Goal: Transaction & Acquisition: Purchase product/service

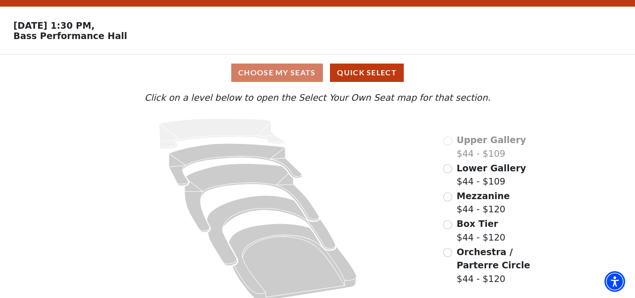
scroll to position [36, 0]
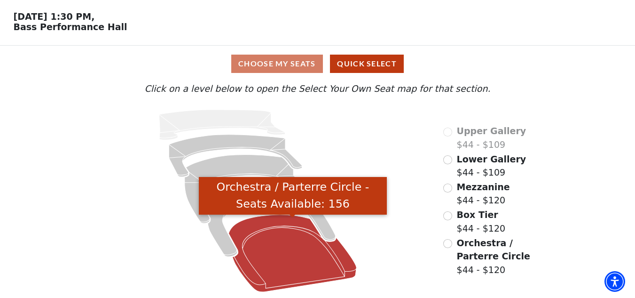
click at [265, 227] on icon "Orchestra / Parterre Circle - Seats Available: 156" at bounding box center [293, 252] width 128 height 77
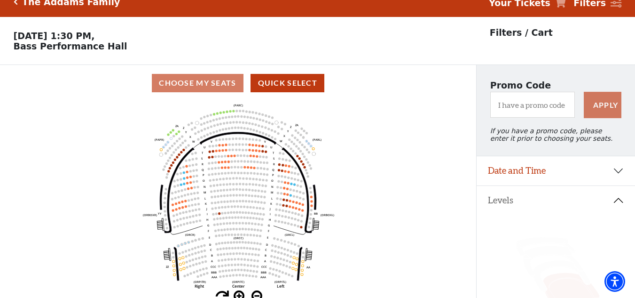
scroll to position [0, 0]
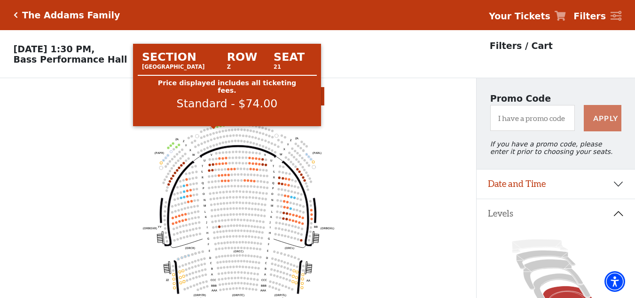
click at [214, 128] on circle at bounding box center [214, 127] width 2 height 2
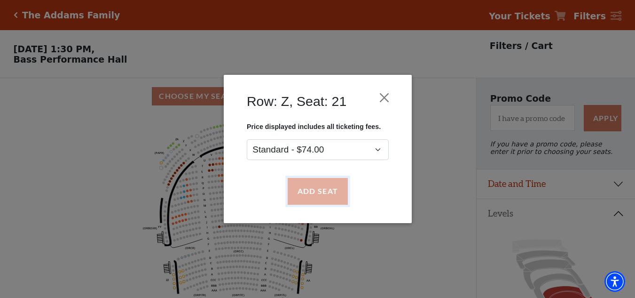
click at [335, 189] on button "Add Seat" at bounding box center [317, 191] width 60 height 26
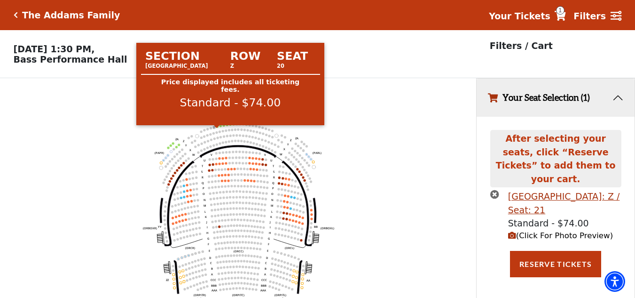
click at [217, 127] on circle at bounding box center [217, 126] width 2 height 2
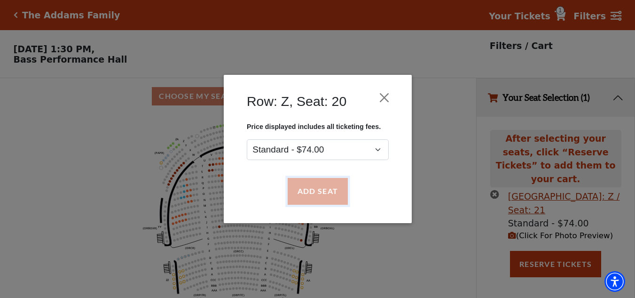
click at [314, 188] on button "Add Seat" at bounding box center [317, 191] width 60 height 26
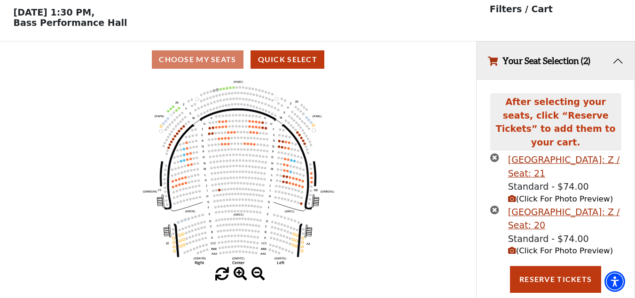
scroll to position [45, 0]
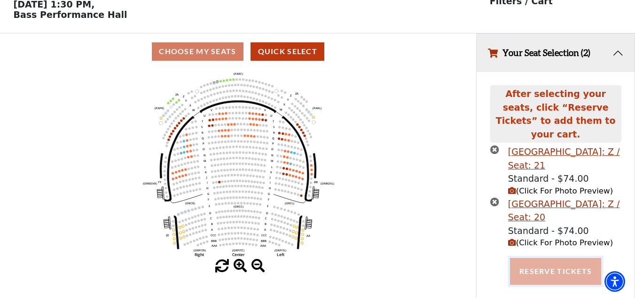
click at [566, 262] on button "Reserve Tickets" at bounding box center [555, 271] width 91 height 26
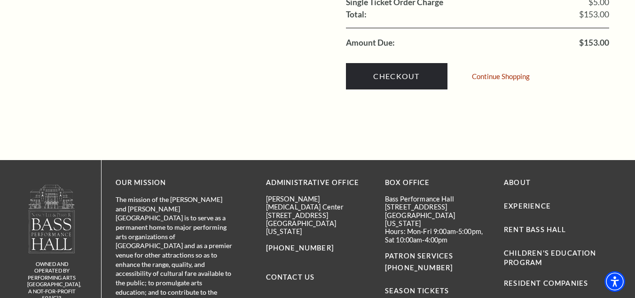
scroll to position [941, 0]
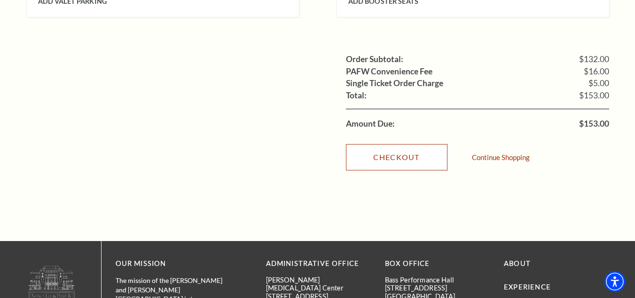
click at [394, 145] on link "Checkout" at bounding box center [397, 157] width 102 height 26
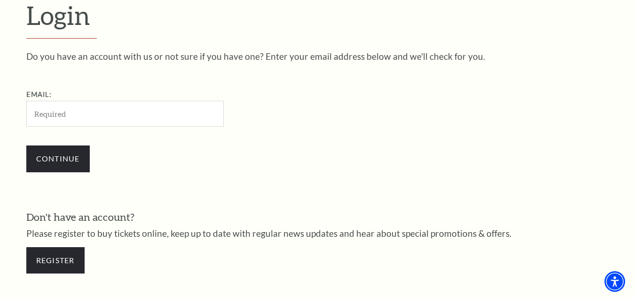
click at [183, 102] on input "Email:" at bounding box center [125, 114] width 198 height 26
type input "ampearia@gmail.com"
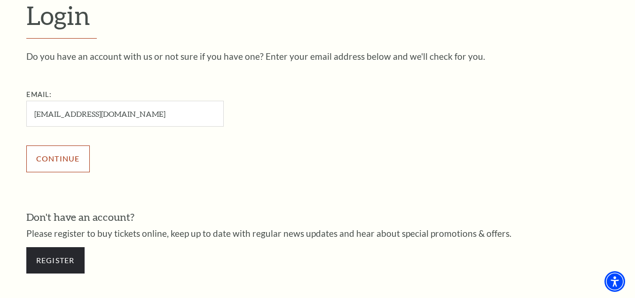
click at [64, 157] on input "Continue" at bounding box center [57, 158] width 63 height 26
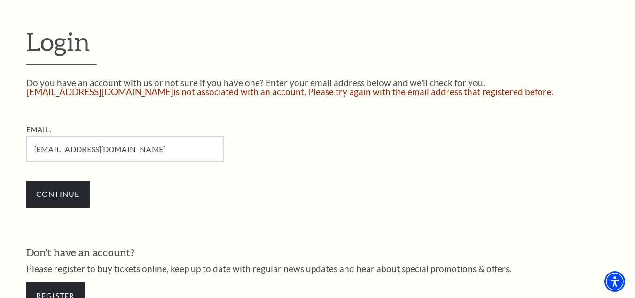
scroll to position [330, 0]
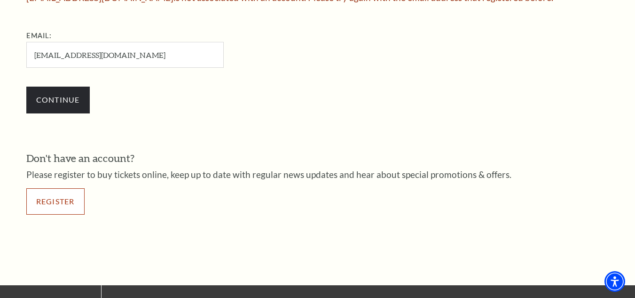
click at [55, 205] on link "Register" at bounding box center [55, 201] width 58 height 26
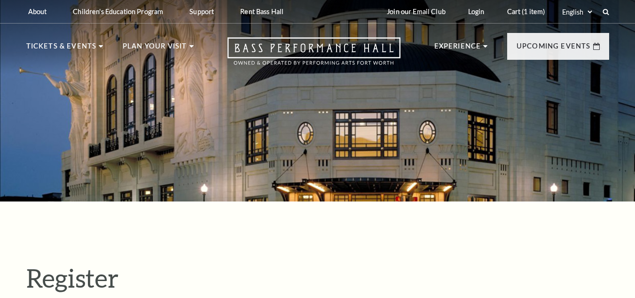
select select "1"
select select "[GEOGRAPHIC_DATA]"
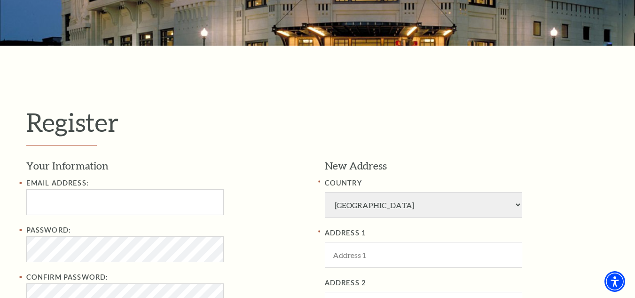
scroll to position [235, 0]
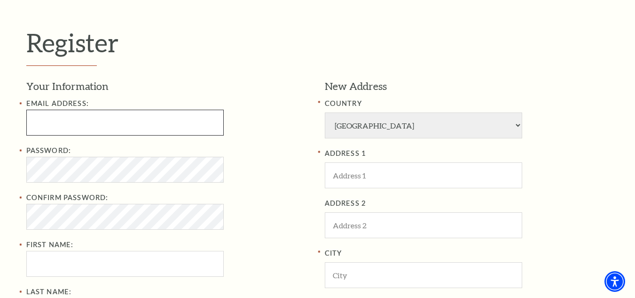
click at [104, 125] on input "Email Address:" at bounding box center [125, 123] width 198 height 26
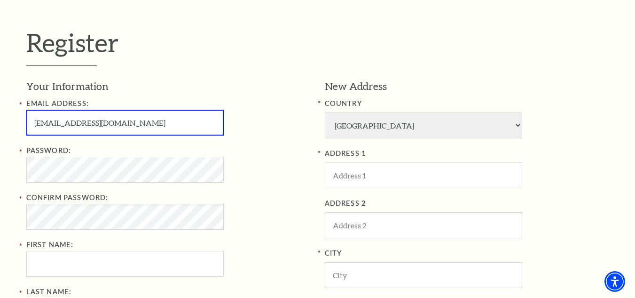
type input "amberpearia65@gmail.com"
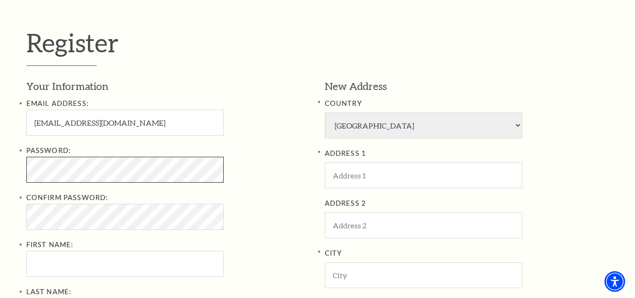
click at [4, 106] on div "Register Your Information Email Address: amberpearia65@gmail.com Password: Conf…" at bounding box center [317, 253] width 635 height 574
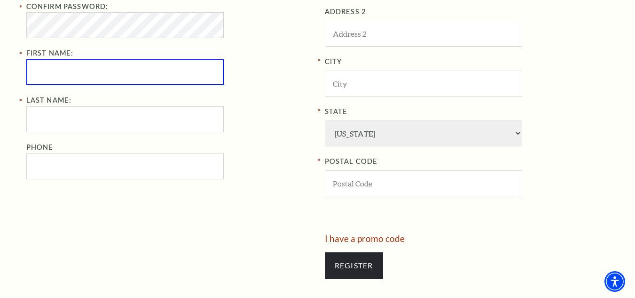
scroll to position [423, 0]
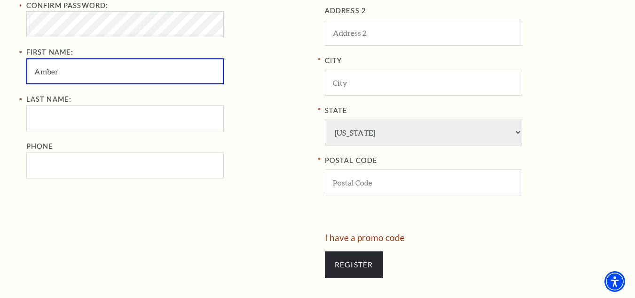
type input "Amber"
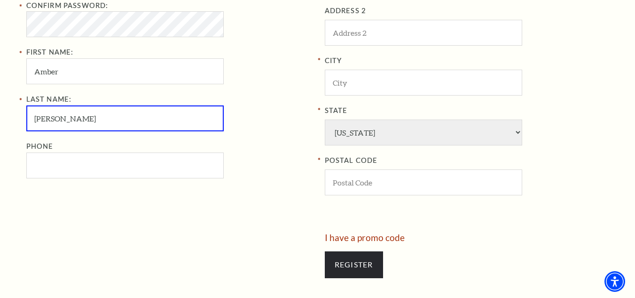
type input "Pearia"
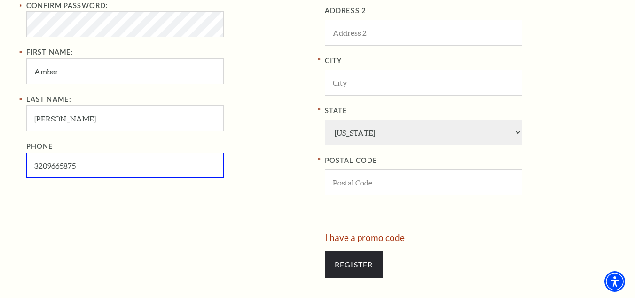
type input "320-966-5875"
type input "401 8TH AVE NE"
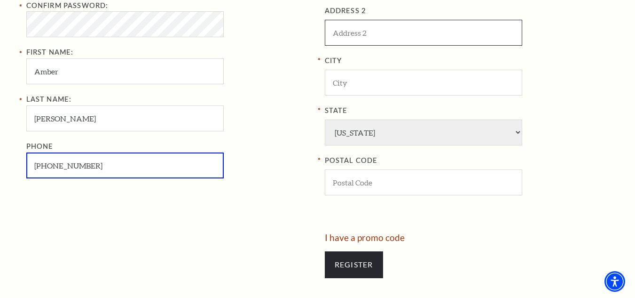
type input "APT 110"
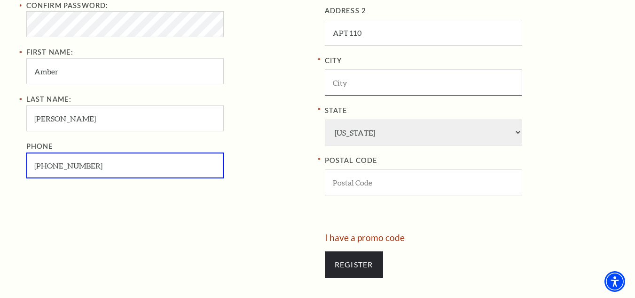
type input "ISANTI"
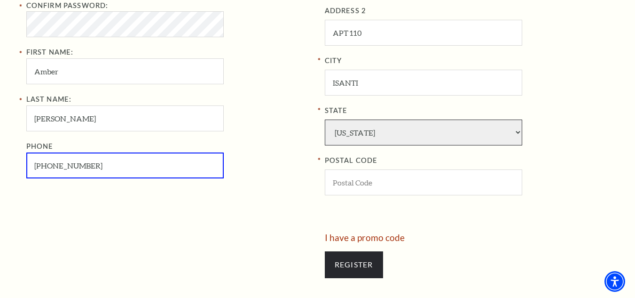
select select "MN"
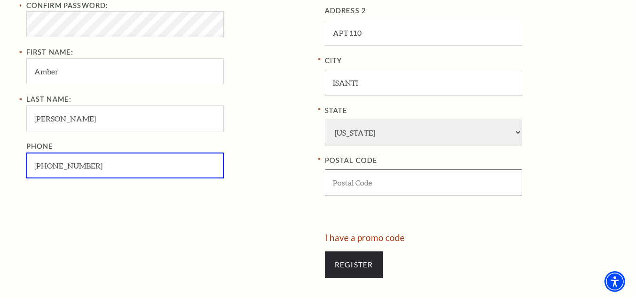
type input "55040"
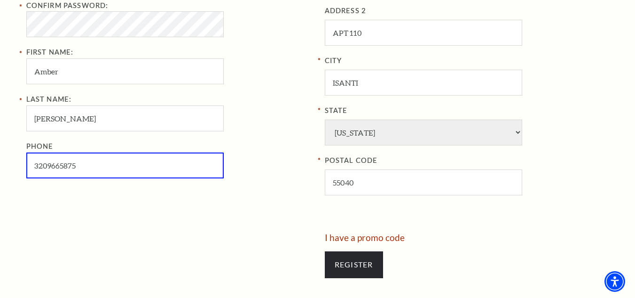
type input "320-966-5875"
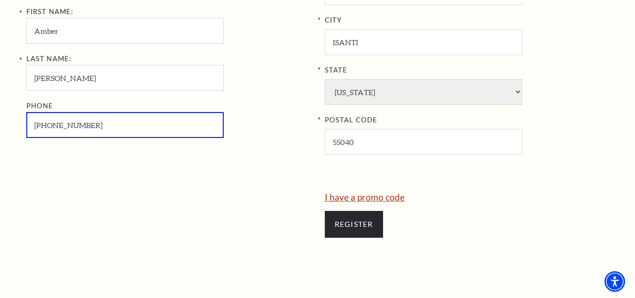
scroll to position [470, 0]
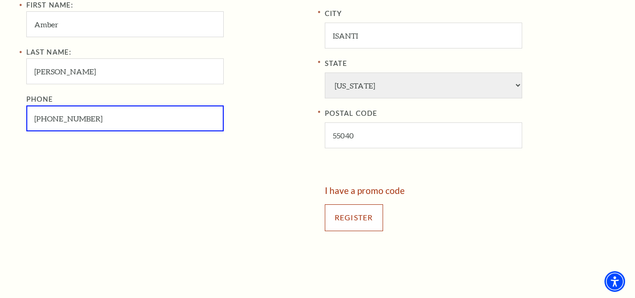
click at [365, 222] on input "Register" at bounding box center [354, 217] width 58 height 26
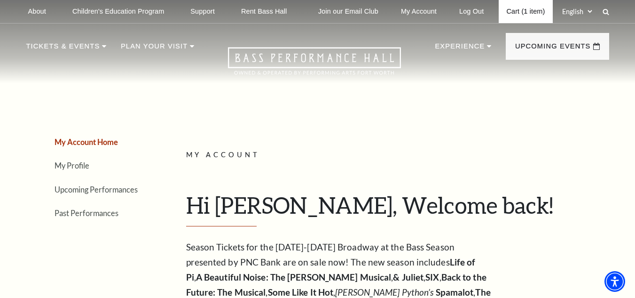
click at [534, 10] on link "Cart (1 item)" at bounding box center [526, 11] width 54 height 23
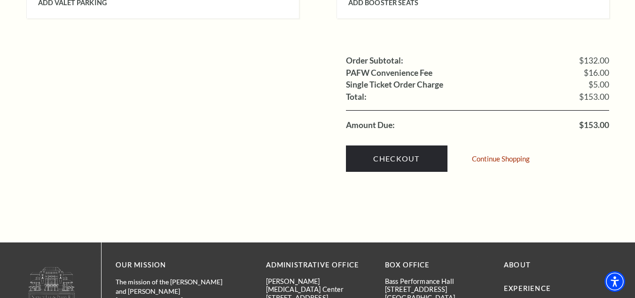
scroll to position [941, 0]
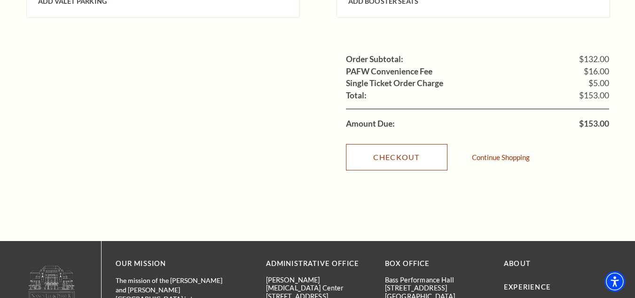
click at [396, 144] on link "Checkout" at bounding box center [397, 157] width 102 height 26
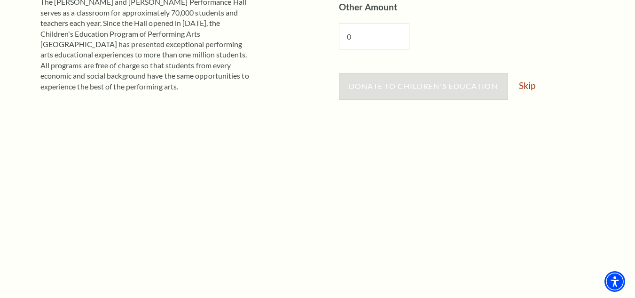
scroll to position [282, 0]
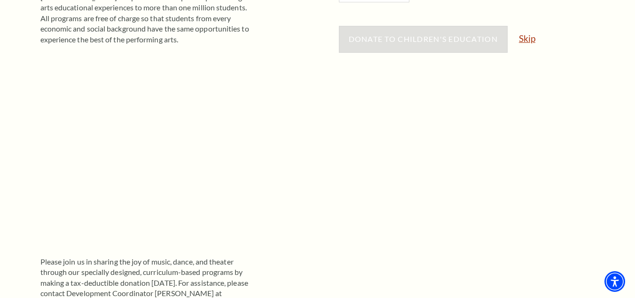
click at [531, 37] on link "Skip" at bounding box center [527, 38] width 16 height 9
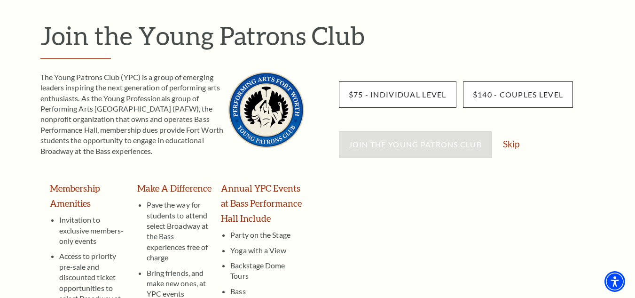
scroll to position [141, 0]
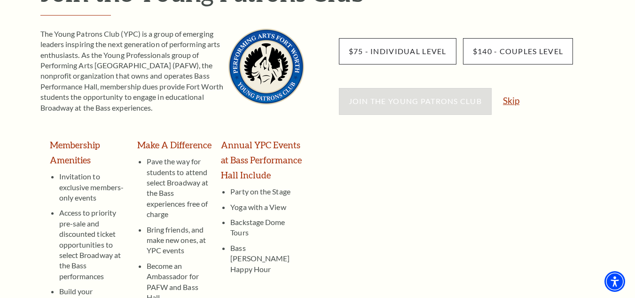
click at [516, 100] on link "Skip" at bounding box center [511, 100] width 16 height 9
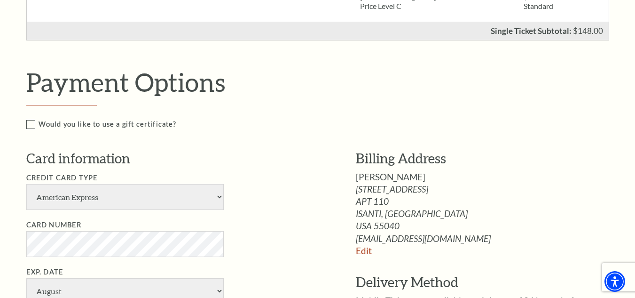
scroll to position [423, 0]
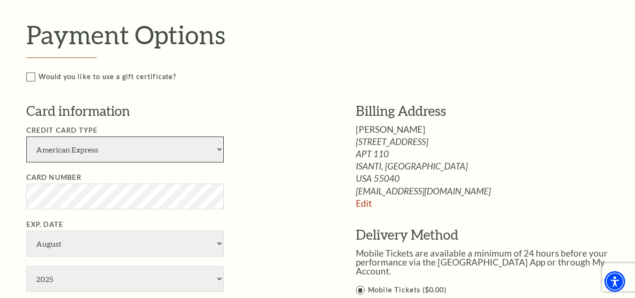
click at [164, 148] on select "American Express Visa Master Card Discover" at bounding box center [125, 149] width 198 height 26
select select "25"
click at [26, 136] on select "American Express Visa Master Card Discover" at bounding box center [125, 149] width 198 height 26
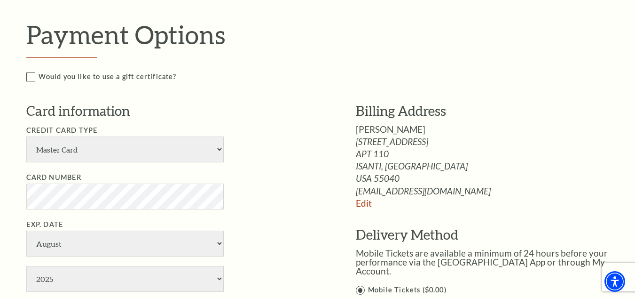
click at [110, 181] on li "Card Number" at bounding box center [176, 191] width 301 height 38
click at [115, 245] on select "January February March April May June July August September October November De…" at bounding box center [125, 243] width 198 height 26
select select "12"
click at [26, 230] on select "January February March April May June July August September October November De…" at bounding box center [125, 243] width 198 height 26
click at [123, 281] on select "2025 2026 2027 2028 2029 2030 2031 2032 2033 2034" at bounding box center [125, 279] width 198 height 26
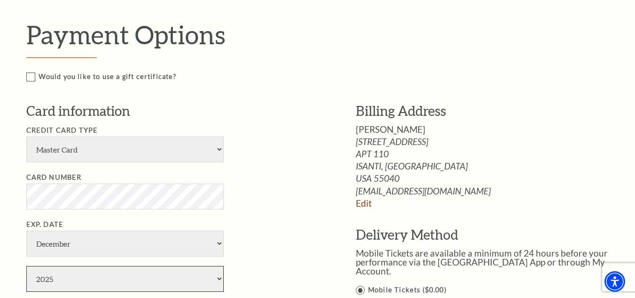
select select "2026"
click at [26, 266] on select "2025 2026 2027 2028 2029 2030 2031 2032 2033 2034" at bounding box center [125, 279] width 198 height 26
click at [280, 156] on li "Credit Card Type American Express Visa Master Card Discover" at bounding box center [176, 144] width 301 height 38
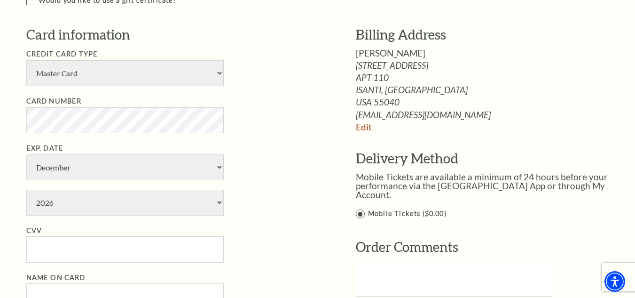
scroll to position [517, 0]
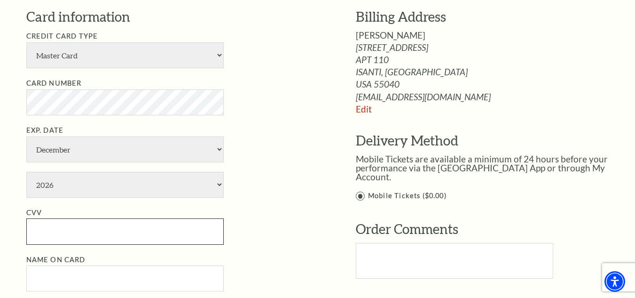
click at [105, 236] on input "CVV" at bounding box center [125, 231] width 198 height 26
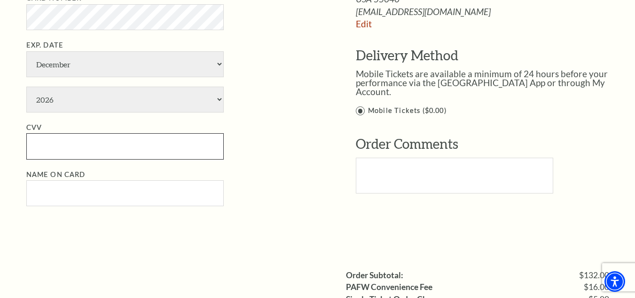
scroll to position [611, 0]
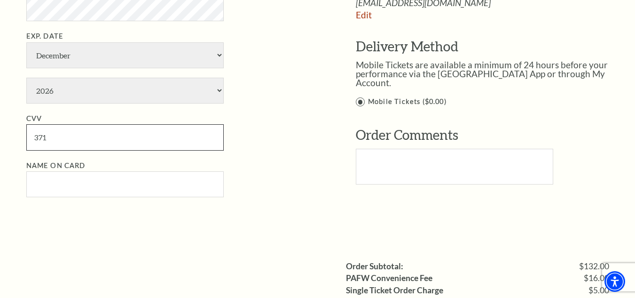
type input "371"
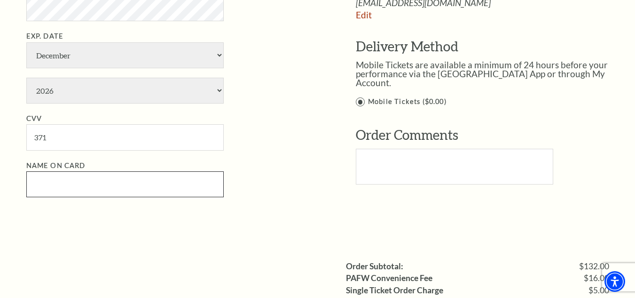
drag, startPoint x: 128, startPoint y: 179, endPoint x: 203, endPoint y: 281, distance: 126.1
click at [128, 179] on input "Name on Card" at bounding box center [125, 184] width 198 height 26
type input "Amber Pearia"
click at [598, 113] on div "Billing Address Amber Pearia 401 8TH AVE NE APT 110 ISANTI, MN Edit" at bounding box center [478, 55] width 301 height 285
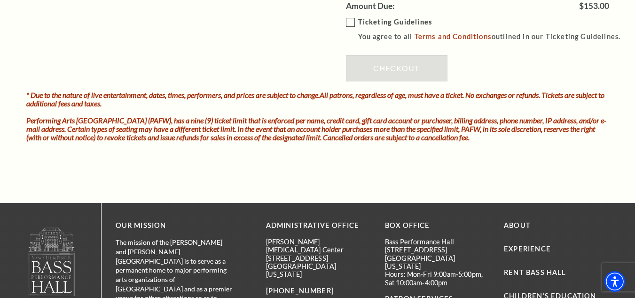
scroll to position [941, 0]
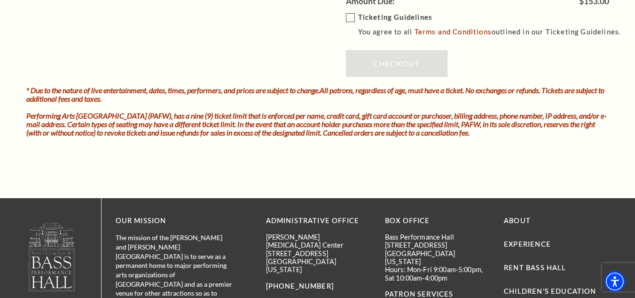
click at [352, 20] on label "Ticketing Guidelines You agree to all Terms and Conditions outlined in our Tick…" at bounding box center [488, 25] width 284 height 26
click at [0, 0] on input "Ticketing Guidelines You agree to all Terms and Conditions outlined in our Tick…" at bounding box center [0, 0] width 0 height 0
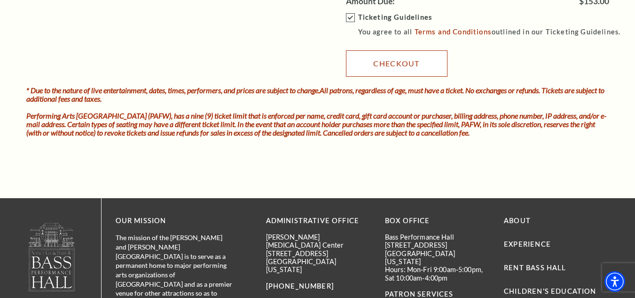
click at [385, 63] on link "Checkout" at bounding box center [397, 63] width 102 height 26
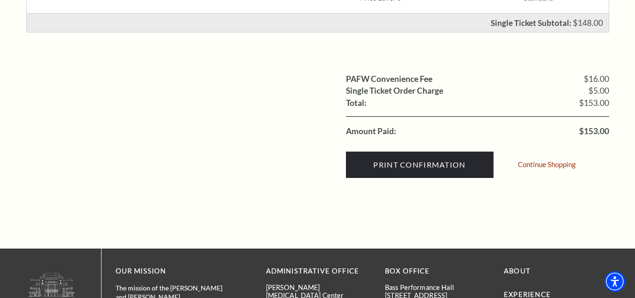
scroll to position [329, 0]
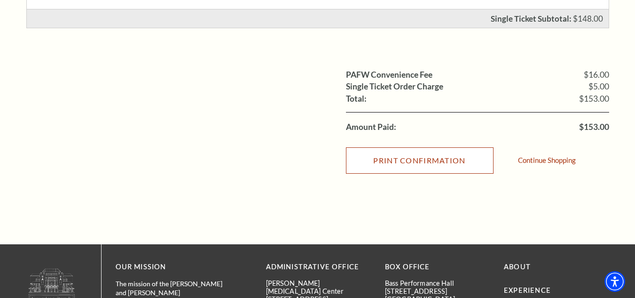
click at [448, 165] on input "Print Confirmation" at bounding box center [420, 160] width 148 height 26
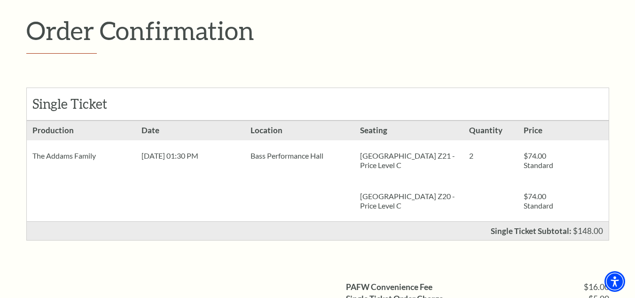
scroll to position [94, 0]
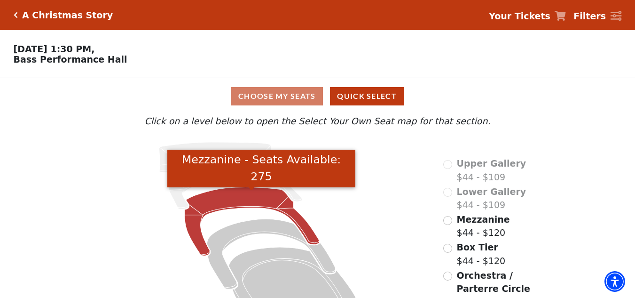
click at [238, 198] on icon "Mezzanine - Seats Available: 275" at bounding box center [252, 221] width 135 height 69
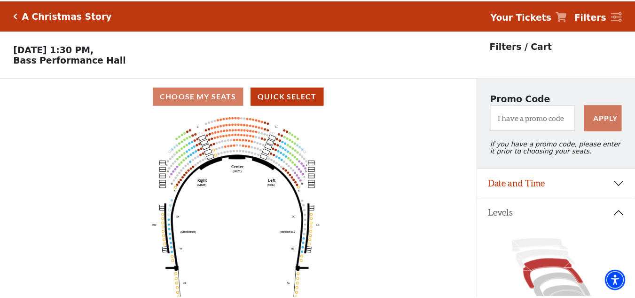
scroll to position [44, 0]
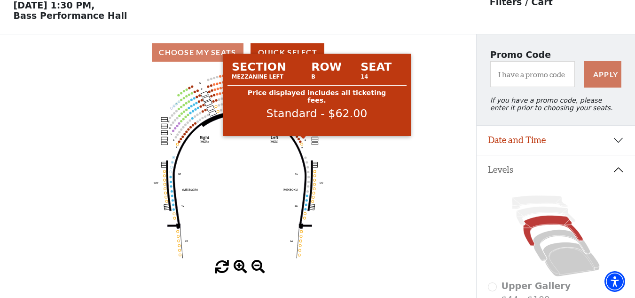
click at [303, 138] on circle at bounding box center [303, 137] width 2 height 2
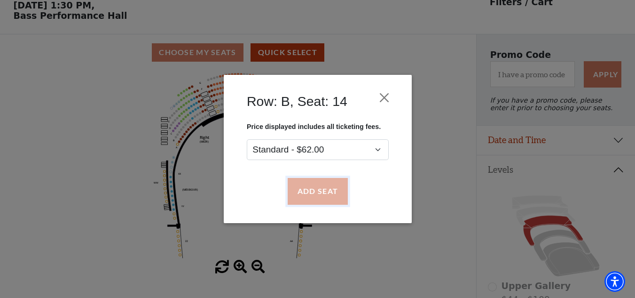
click at [326, 197] on button "Add Seat" at bounding box center [317, 191] width 60 height 26
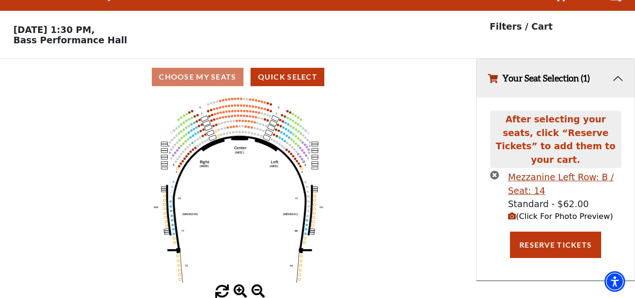
scroll to position [0, 0]
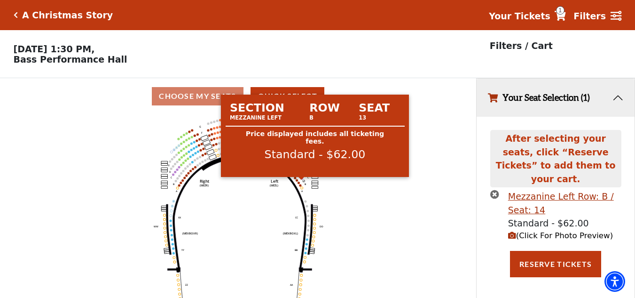
click at [301, 179] on circle at bounding box center [302, 178] width 2 height 2
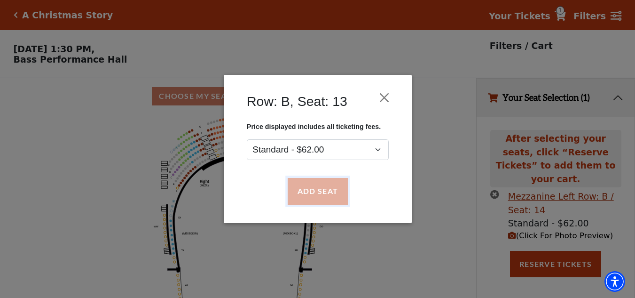
click at [308, 190] on button "Add Seat" at bounding box center [317, 191] width 60 height 26
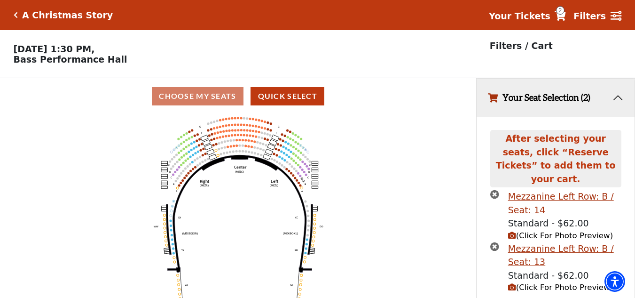
scroll to position [22, 0]
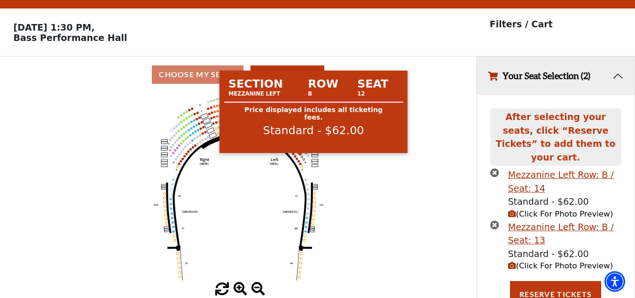
click at [301, 155] on circle at bounding box center [300, 154] width 2 height 2
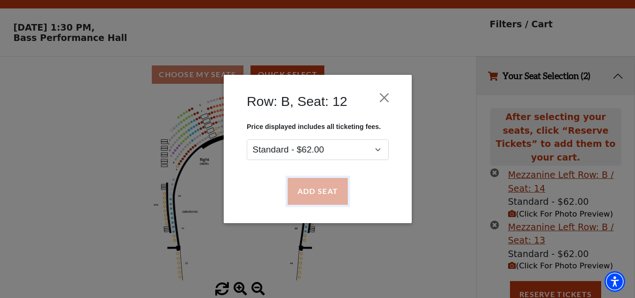
click at [315, 186] on button "Add Seat" at bounding box center [317, 191] width 60 height 26
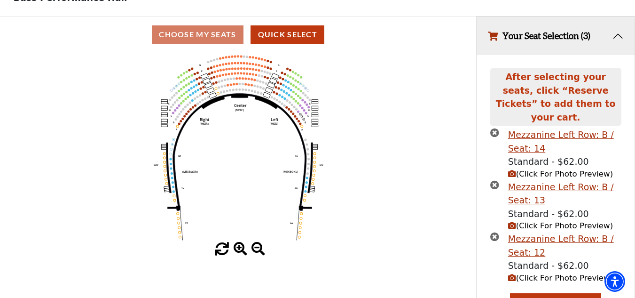
scroll to position [74, 0]
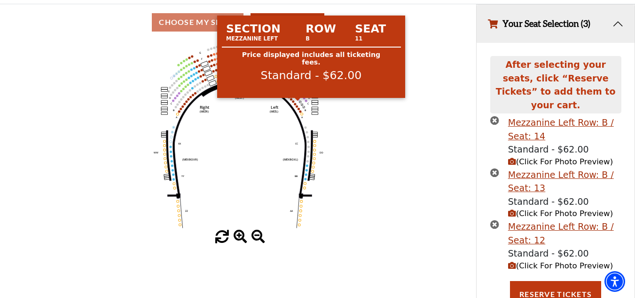
click at [298, 100] on circle at bounding box center [298, 99] width 2 height 2
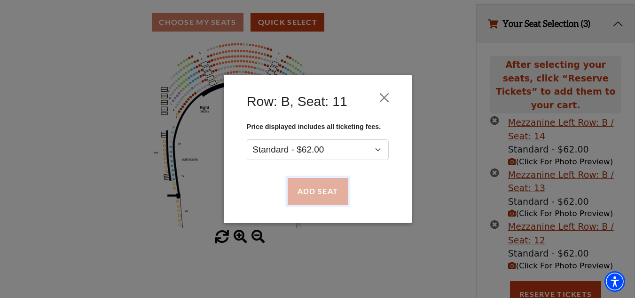
click at [317, 193] on button "Add Seat" at bounding box center [317, 191] width 60 height 26
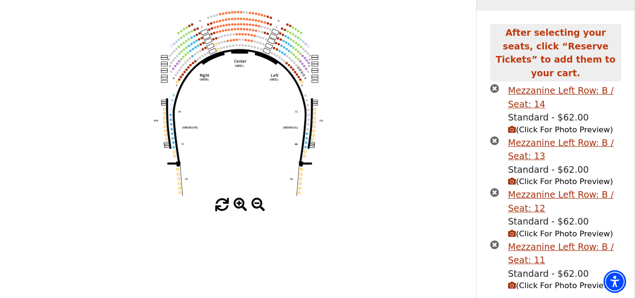
scroll to position [126, 0]
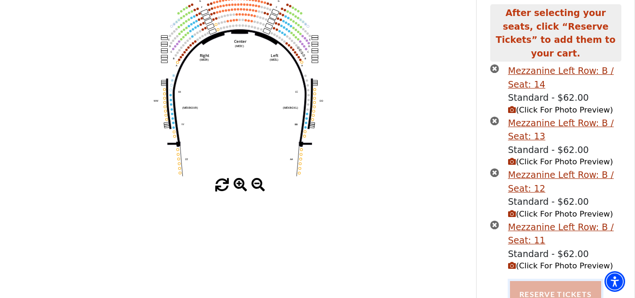
click at [549, 284] on button "Reserve Tickets" at bounding box center [555, 294] width 91 height 26
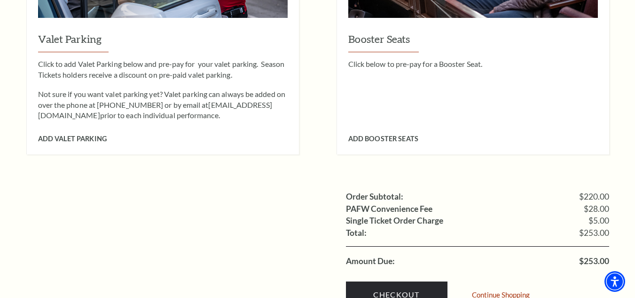
scroll to position [894, 0]
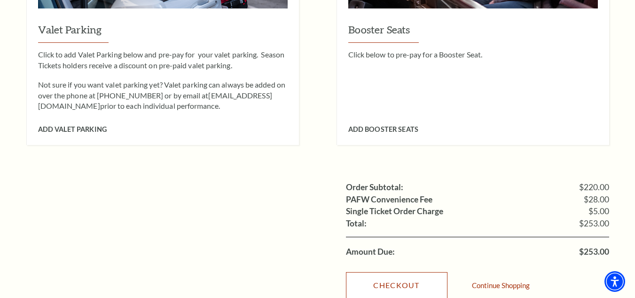
click at [386, 272] on link "Checkout" at bounding box center [397, 285] width 102 height 26
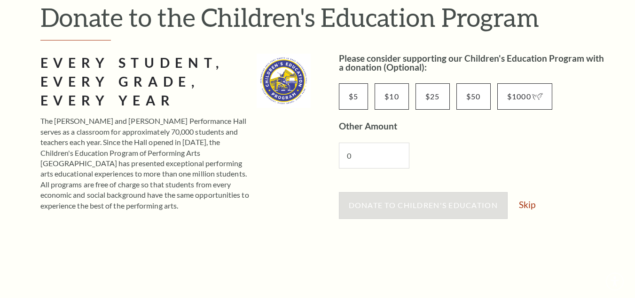
scroll to position [141, 0]
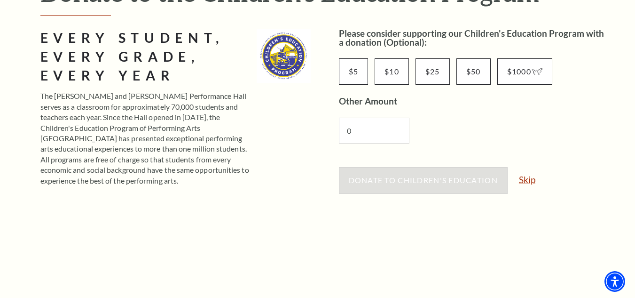
click at [534, 178] on link "Skip" at bounding box center [527, 179] width 16 height 9
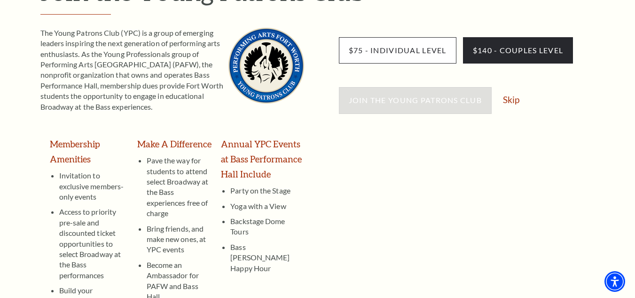
scroll to position [141, 0]
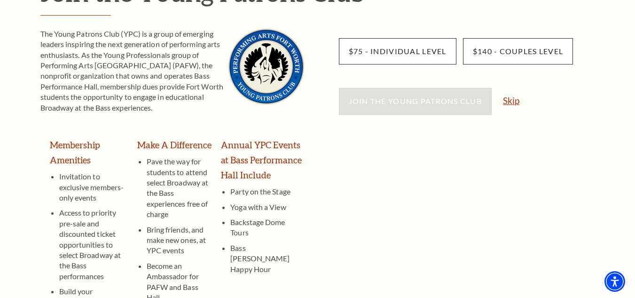
click at [509, 103] on link "Skip" at bounding box center [511, 100] width 16 height 9
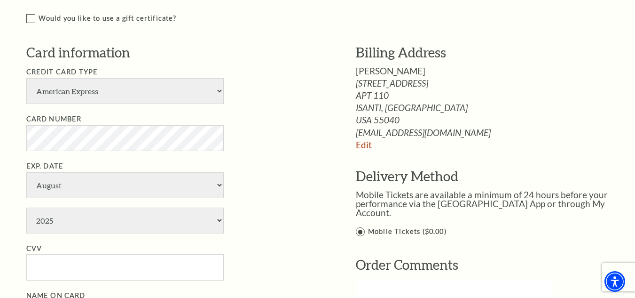
scroll to position [564, 0]
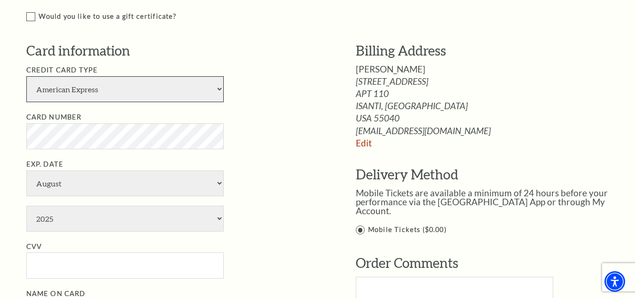
click at [94, 85] on select "American Express Visa Master Card Discover" at bounding box center [125, 89] width 198 height 26
select select "24"
click at [26, 76] on select "American Express Visa Master Card Discover" at bounding box center [125, 89] width 198 height 26
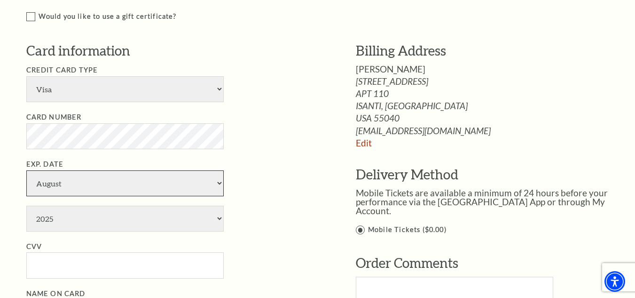
click at [111, 181] on select "January February March April May June July August September October November De…" at bounding box center [125, 183] width 198 height 26
select select "1"
click at [26, 170] on select "January February March April May June July August September October November De…" at bounding box center [125, 183] width 198 height 26
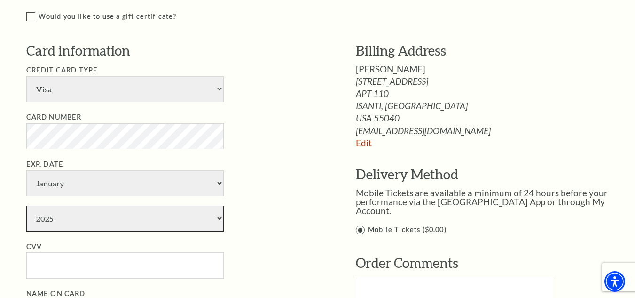
click at [61, 221] on select "2025 2026 2027 2028 2029 2030 2031 2032 2033 2034" at bounding box center [125, 219] width 198 height 26
select select "2028"
click at [26, 206] on select "2025 2026 2027 2028 2029 2030 2031 2032 2033 2034" at bounding box center [125, 219] width 198 height 26
click at [40, 265] on input "CVV" at bounding box center [125, 265] width 198 height 26
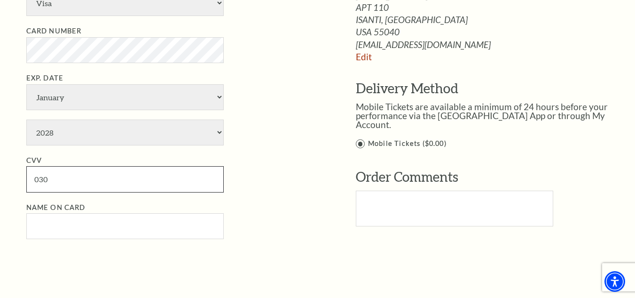
scroll to position [658, 0]
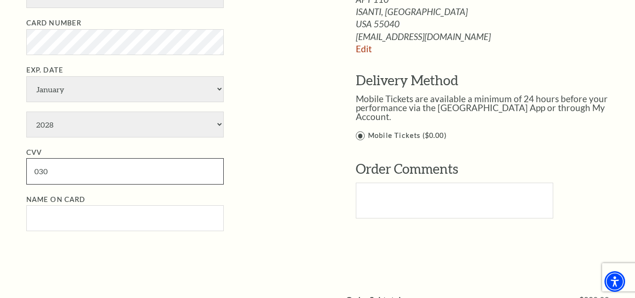
type input "030"
click at [172, 218] on input "Name on Card" at bounding box center [125, 218] width 198 height 26
type input "Amber Pearia"
click at [515, 70] on div "Billing Address Amber Pearia 401 8TH AVE NE APT 110 ISANTI, MN amberpearia65@gm…" at bounding box center [492, 44] width 273 height 194
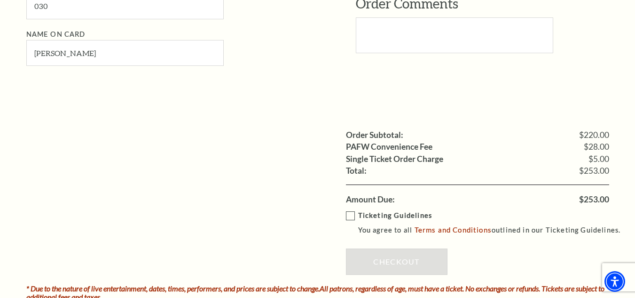
scroll to position [894, 0]
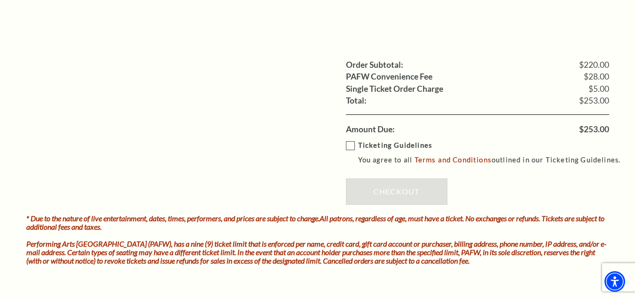
click at [350, 143] on label "Ticketing Guidelines You agree to all Terms and Conditions outlined in our Tick…" at bounding box center [488, 153] width 284 height 26
click at [0, 0] on input "Ticketing Guidelines You agree to all Terms and Conditions outlined in our Tick…" at bounding box center [0, 0] width 0 height 0
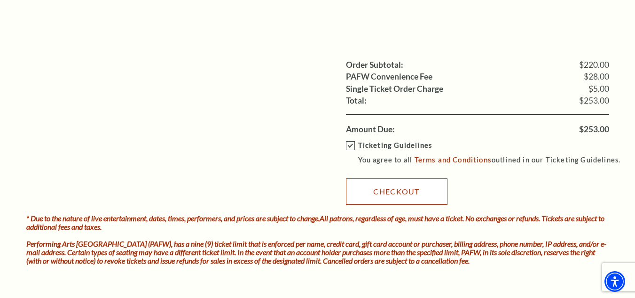
drag, startPoint x: 374, startPoint y: 187, endPoint x: 377, endPoint y: 175, distance: 11.8
click at [374, 187] on link "Checkout" at bounding box center [397, 191] width 102 height 26
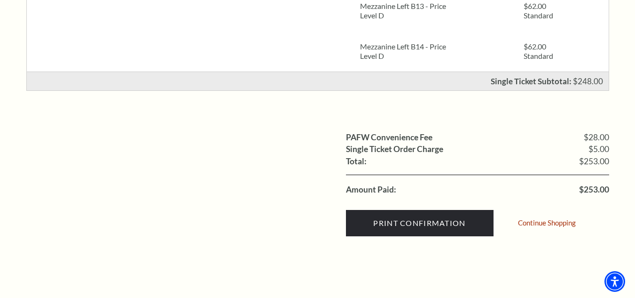
scroll to position [376, 0]
